Goal: Check status

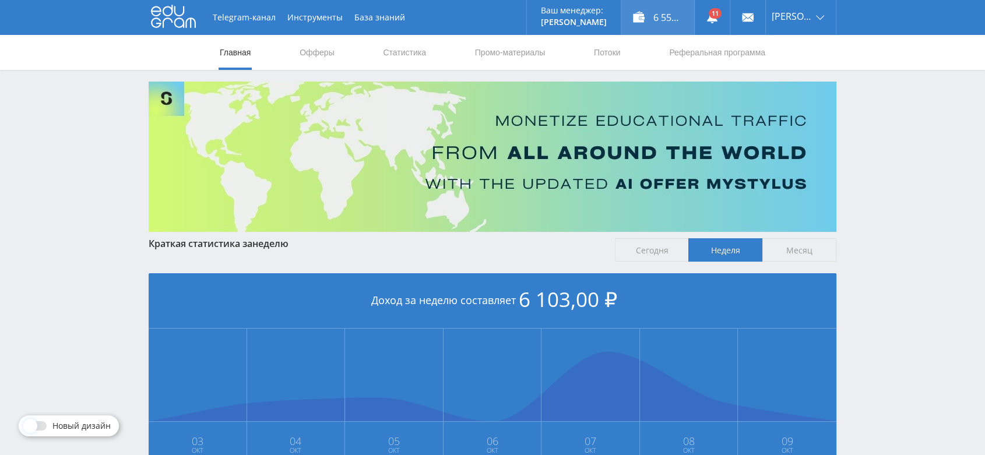
click at [678, 23] on div "6 551,00 ₽" at bounding box center [658, 17] width 73 height 35
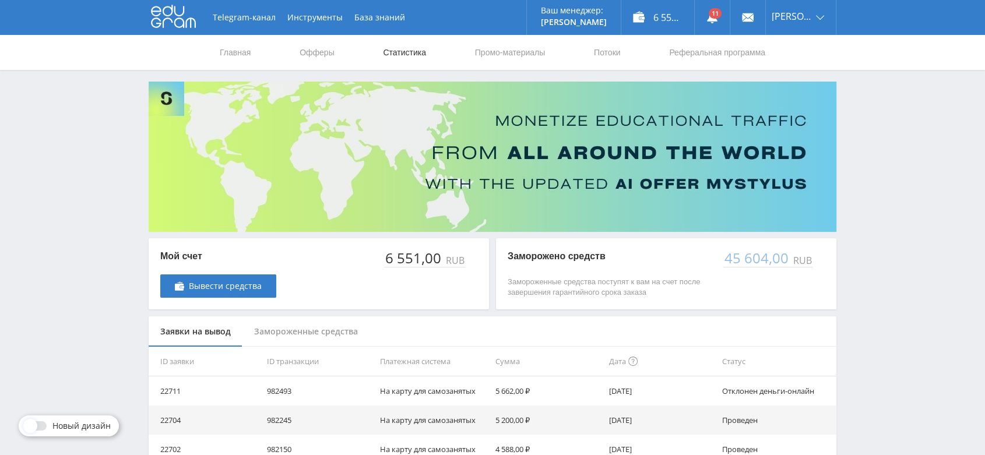
click at [409, 53] on link "Статистика" at bounding box center [404, 52] width 45 height 35
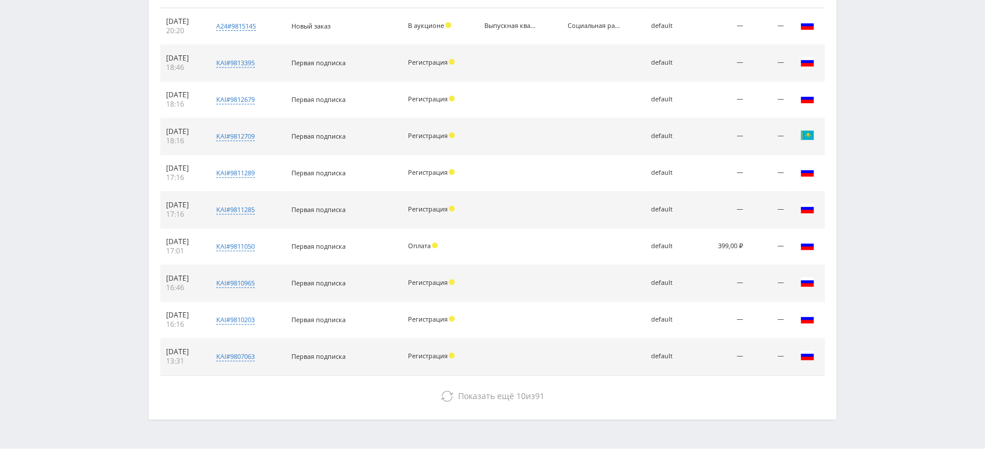
scroll to position [518, 0]
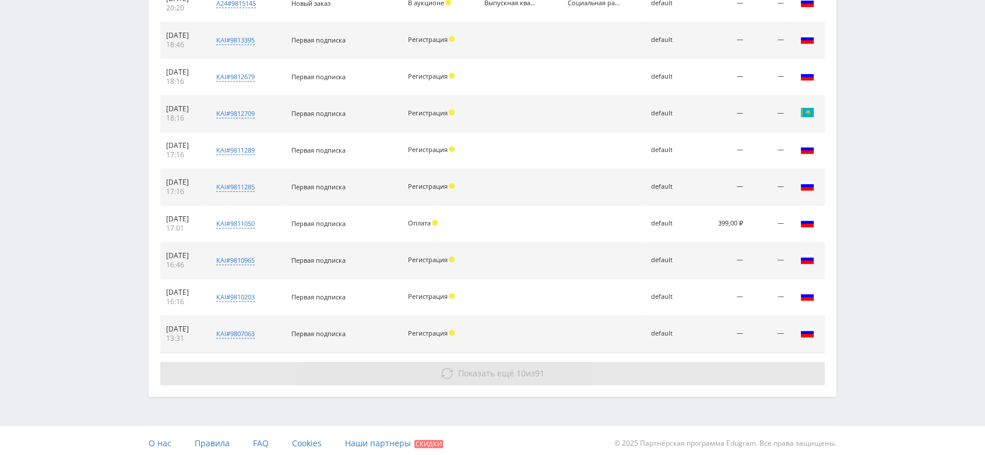
click at [495, 371] on span "Показать ещё" at bounding box center [486, 373] width 56 height 11
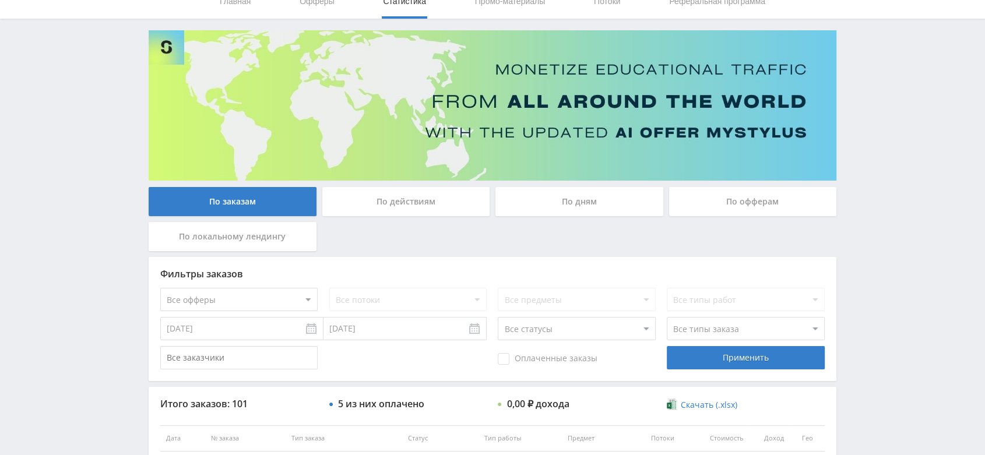
scroll to position [0, 0]
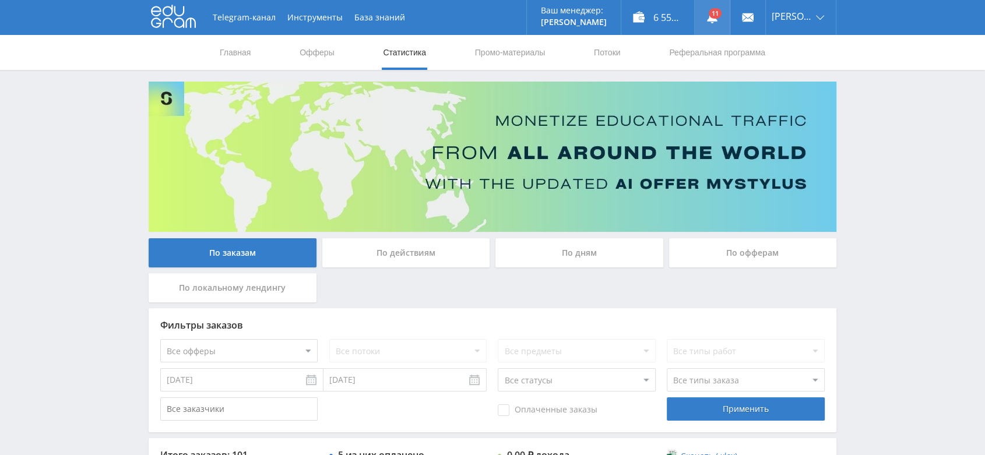
click at [725, 16] on link at bounding box center [712, 17] width 35 height 35
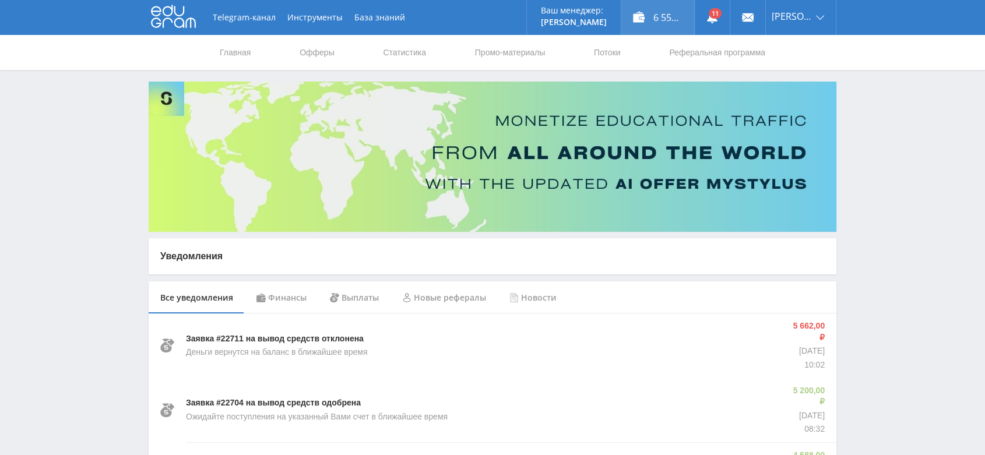
click at [667, 12] on div "6 551,00 ₽" at bounding box center [658, 17] width 73 height 35
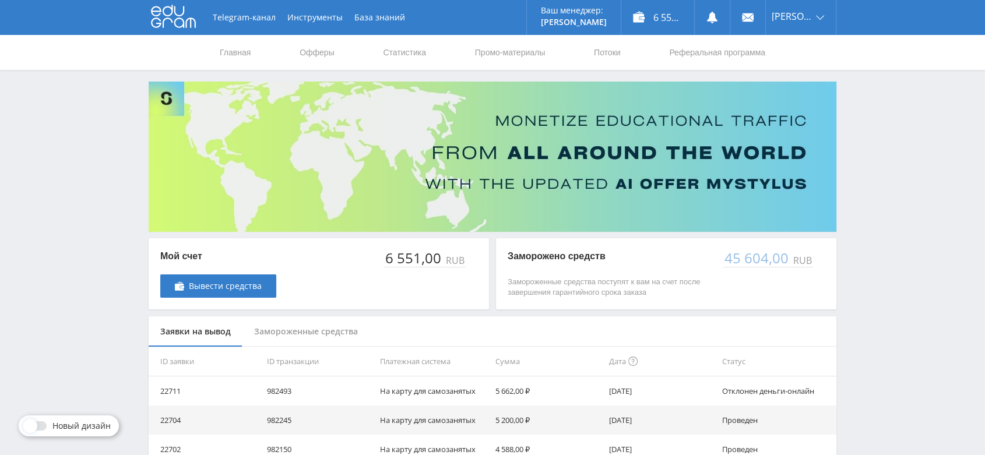
click at [178, 17] on icon at bounding box center [173, 16] width 45 height 23
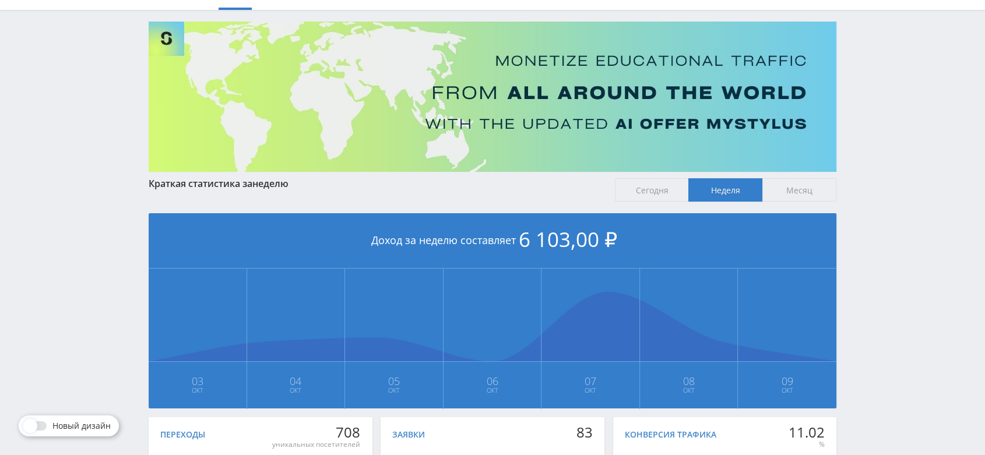
scroll to position [237, 0]
